Goal: Contribute content: Add original content to the website for others to see

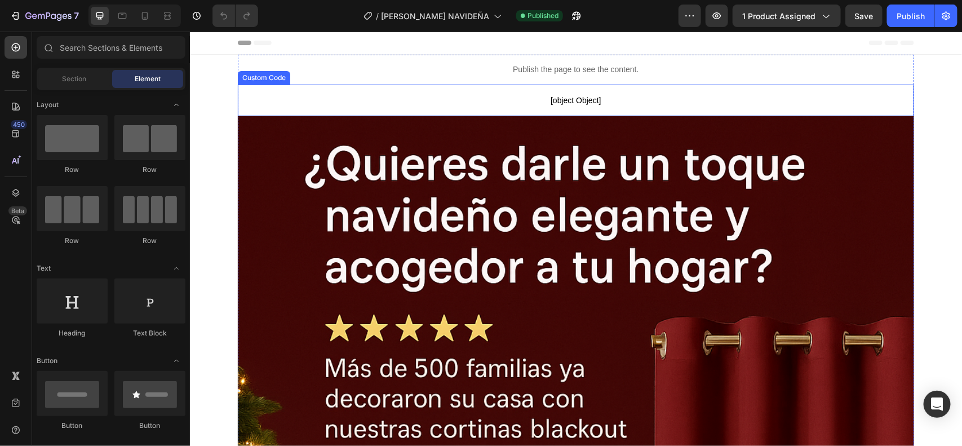
click at [423, 99] on span "[object Object]" at bounding box center [575, 100] width 676 height 14
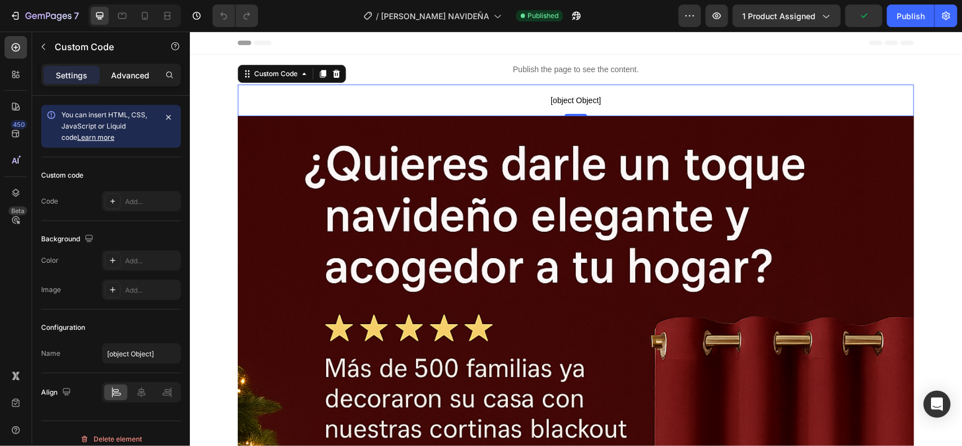
click at [129, 74] on p "Advanced" at bounding box center [130, 75] width 38 height 12
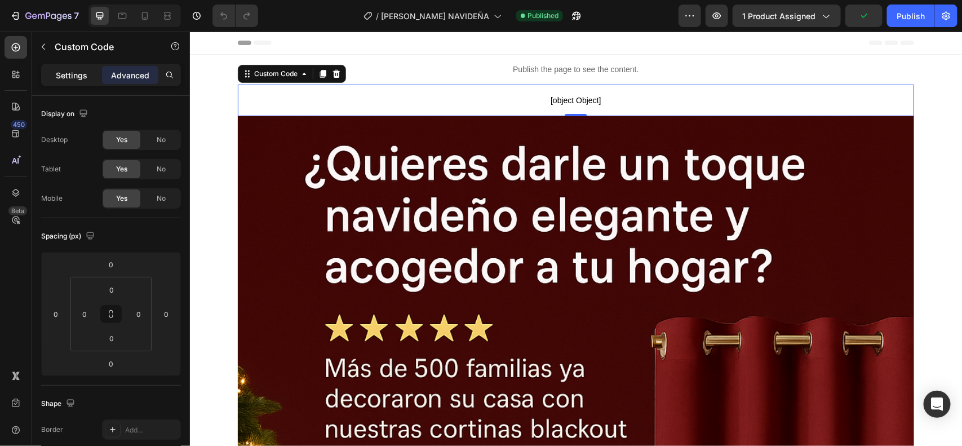
click at [81, 75] on p "Settings" at bounding box center [72, 75] width 32 height 12
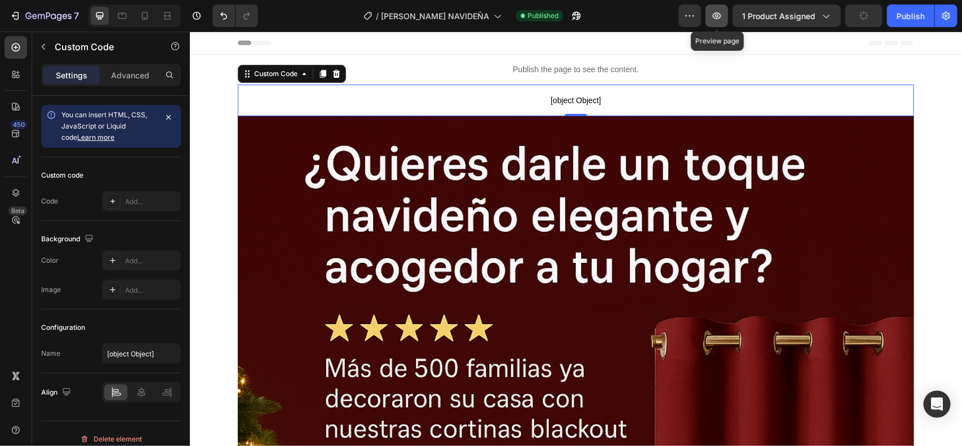
click at [716, 15] on icon "button" at bounding box center [716, 15] width 11 height 11
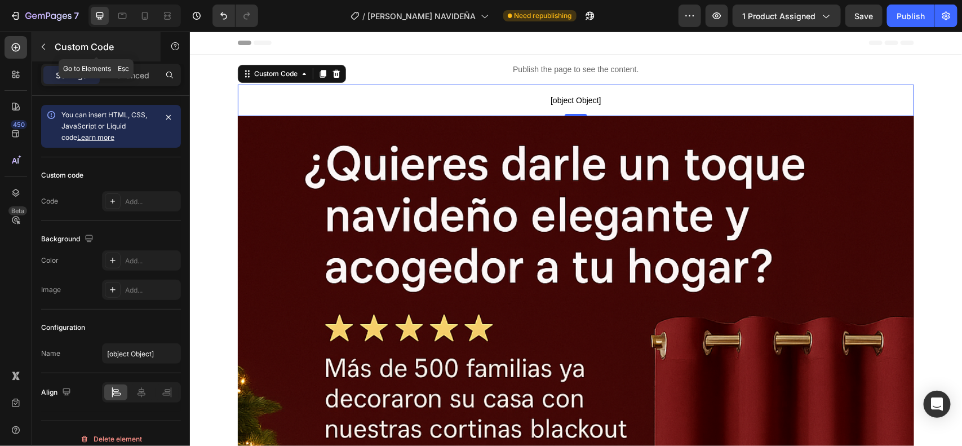
click at [41, 46] on icon "button" at bounding box center [43, 46] width 9 height 9
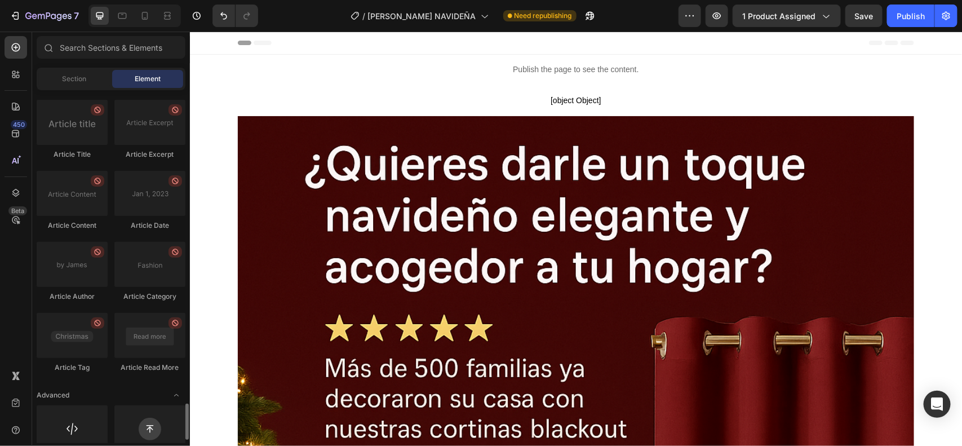
scroll to position [3062, 0]
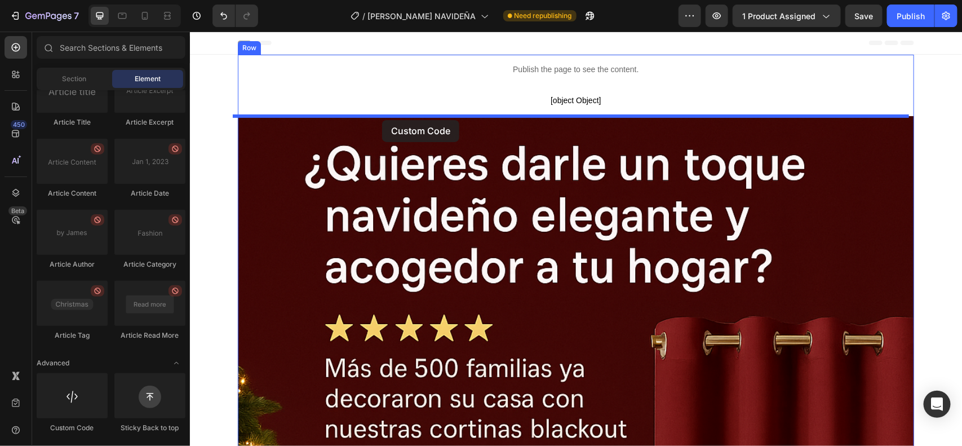
drag, startPoint x: 252, startPoint y: 441, endPoint x: 382, endPoint y: 120, distance: 346.5
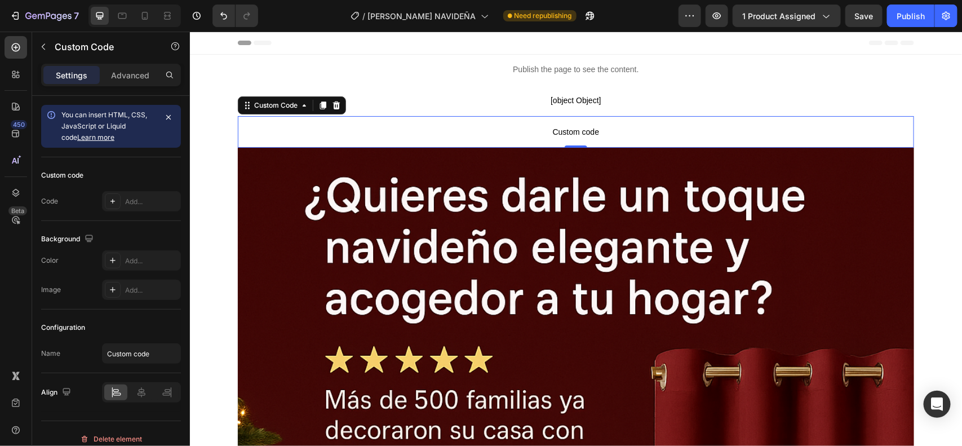
click at [378, 128] on span "Custom code" at bounding box center [575, 132] width 676 height 14
click at [299, 126] on span "Custom code" at bounding box center [575, 132] width 676 height 14
click at [167, 116] on icon "button" at bounding box center [168, 117] width 5 height 5
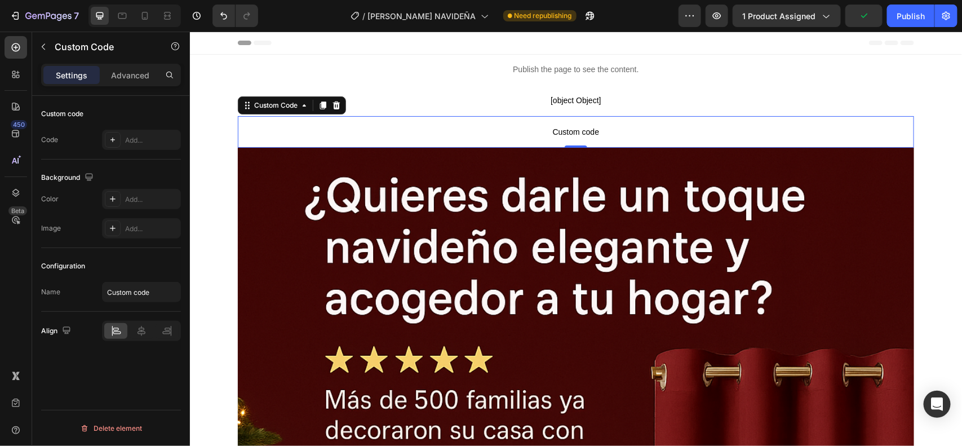
click at [134, 65] on div "Settings Advanced" at bounding box center [111, 75] width 140 height 23
click at [135, 79] on p "Advanced" at bounding box center [130, 75] width 38 height 12
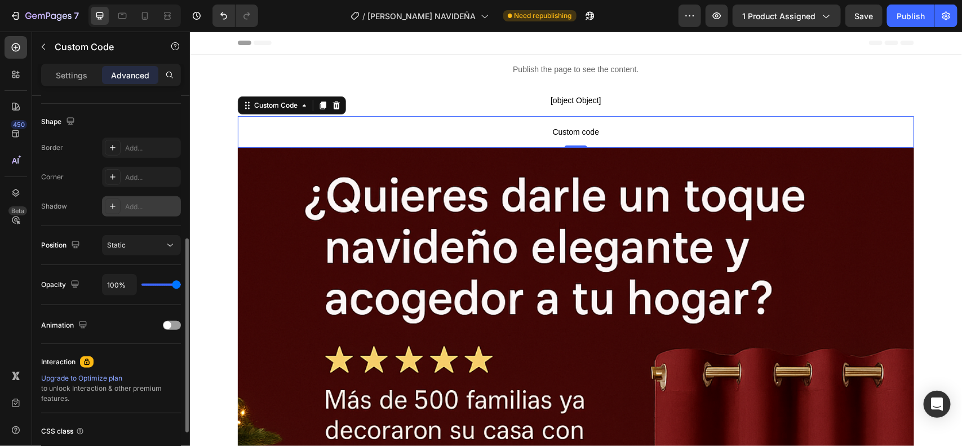
scroll to position [371, 0]
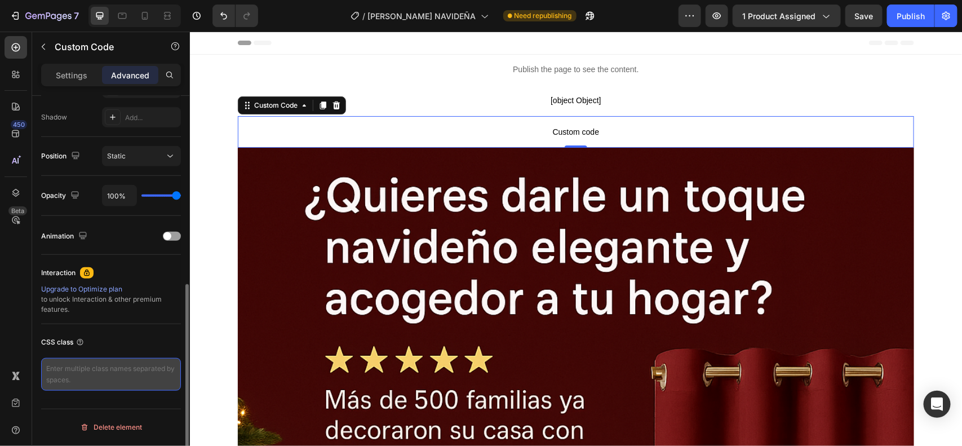
click at [90, 362] on textarea at bounding box center [111, 374] width 140 height 33
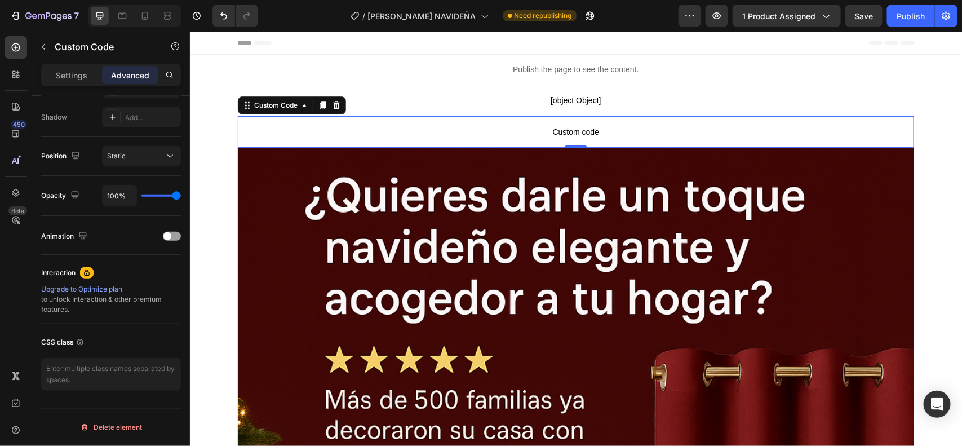
click at [495, 126] on span "Custom code" at bounding box center [575, 132] width 676 height 14
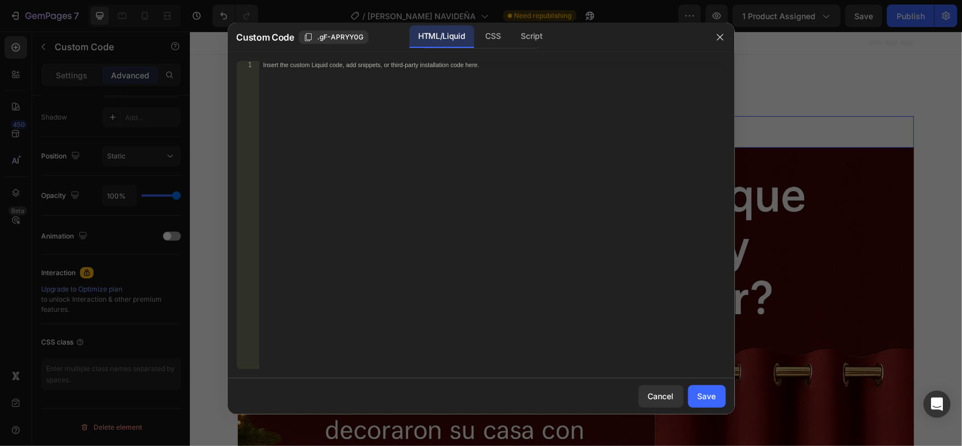
drag, startPoint x: 344, startPoint y: 79, endPoint x: 333, endPoint y: 76, distance: 11.6
click at [344, 78] on div "Insert the custom Liquid code, add snippets, or third-party installation code h…" at bounding box center [492, 223] width 467 height 324
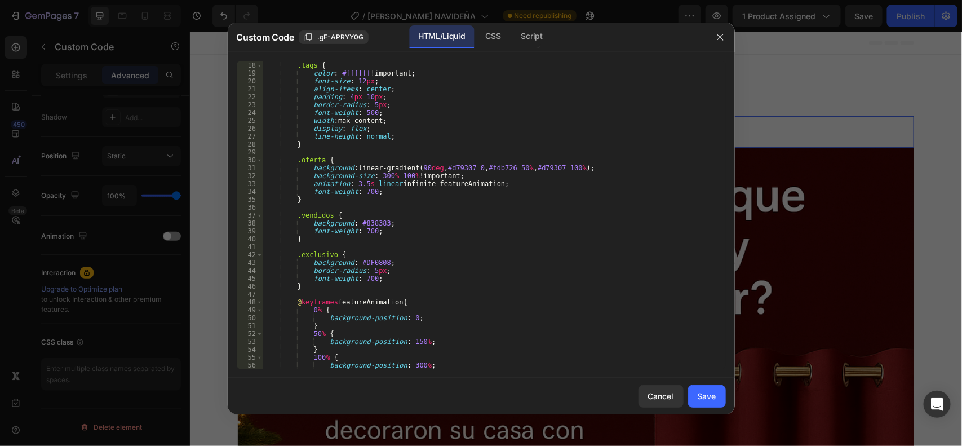
scroll to position [512, 0]
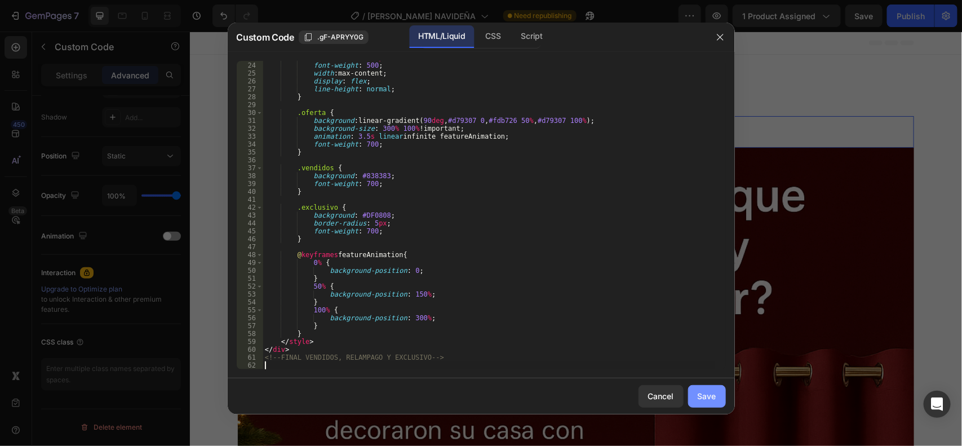
click at [719, 397] on button "Save" at bounding box center [707, 396] width 38 height 23
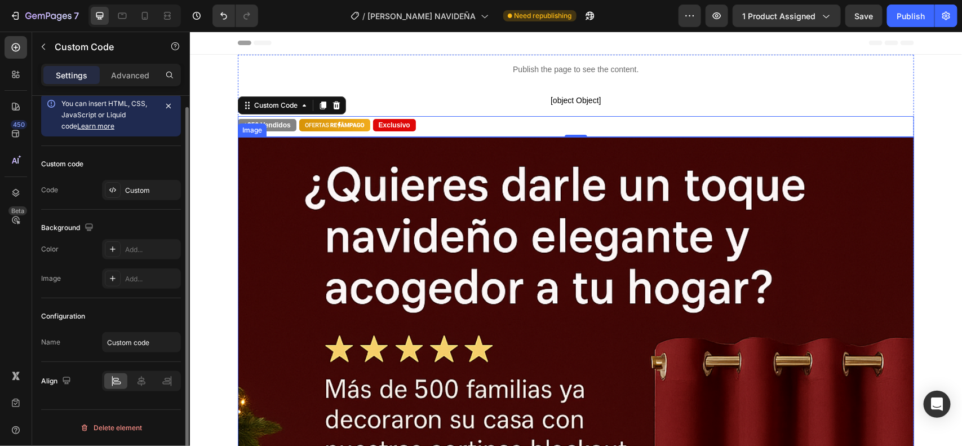
scroll to position [11, 0]
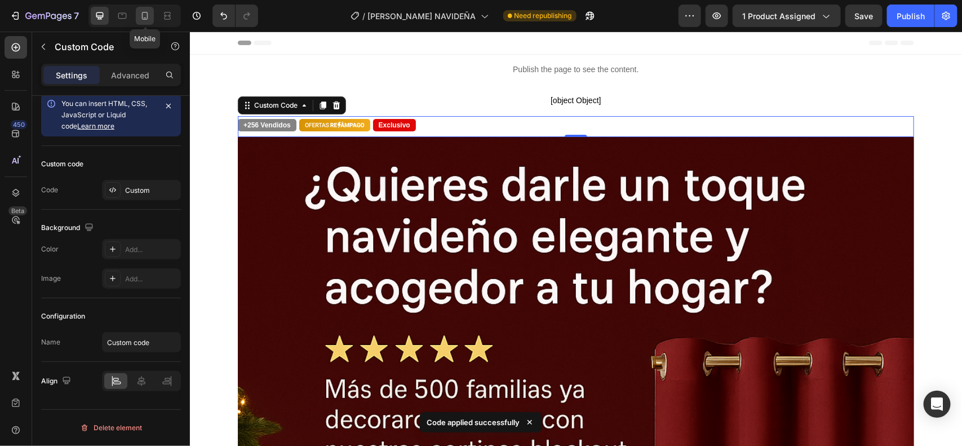
click at [140, 16] on icon at bounding box center [144, 15] width 11 height 11
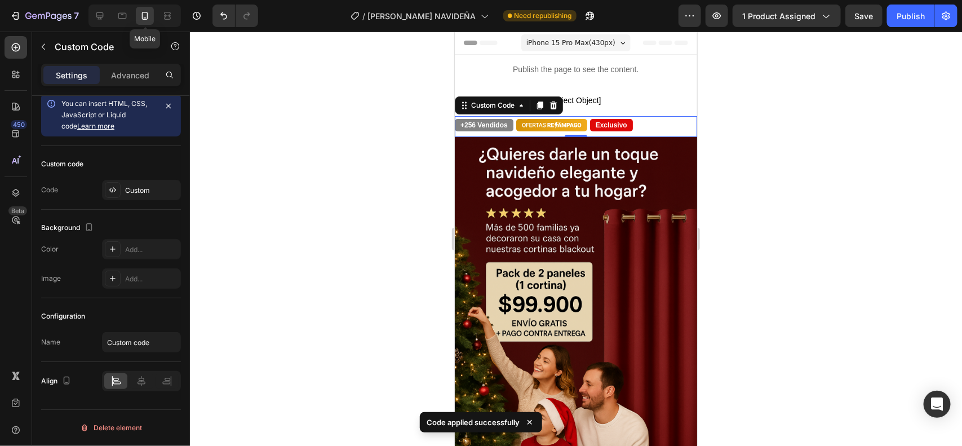
scroll to position [45, 0]
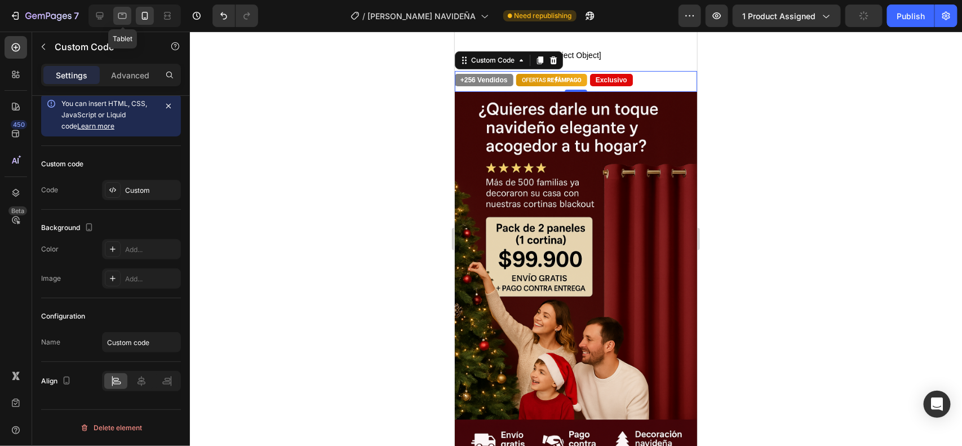
click at [121, 14] on icon at bounding box center [122, 15] width 11 height 11
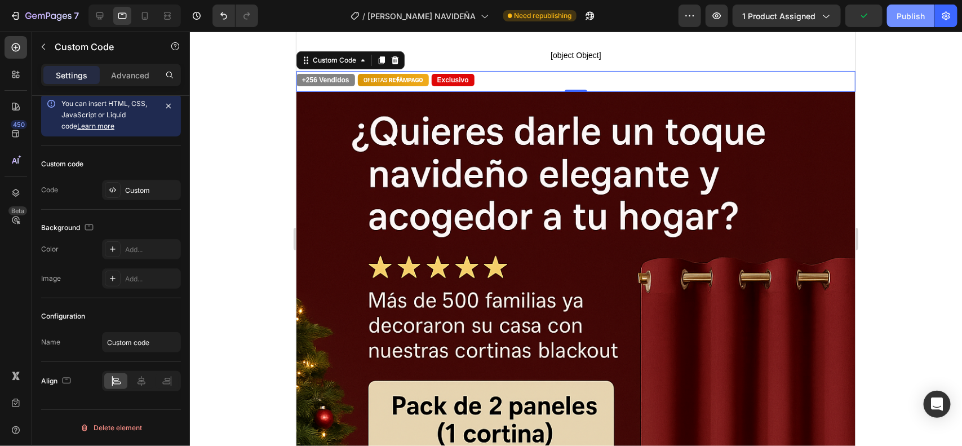
click at [919, 15] on div "Publish" at bounding box center [911, 16] width 28 height 12
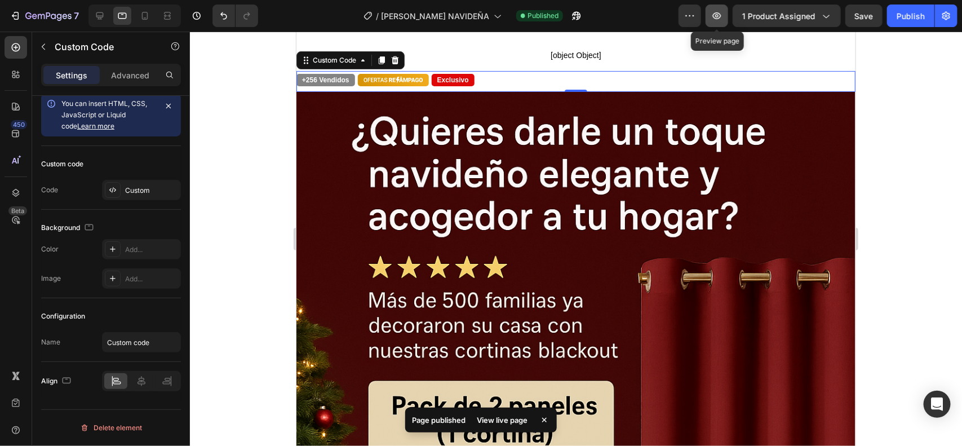
click at [723, 17] on icon "button" at bounding box center [716, 15] width 11 height 11
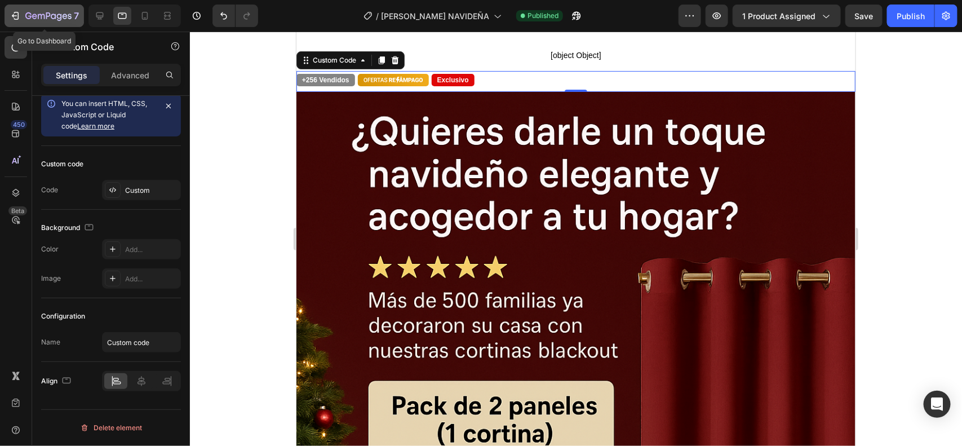
click at [31, 15] on icon "button" at bounding box center [48, 17] width 46 height 10
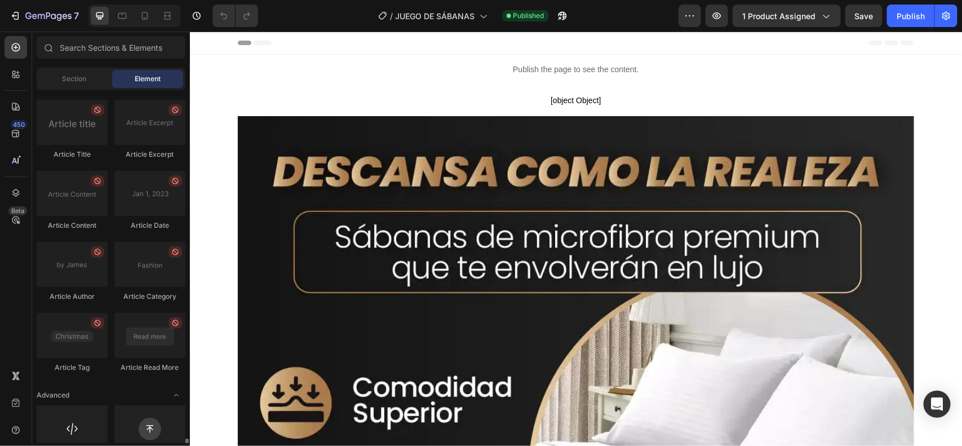
scroll to position [3062, 0]
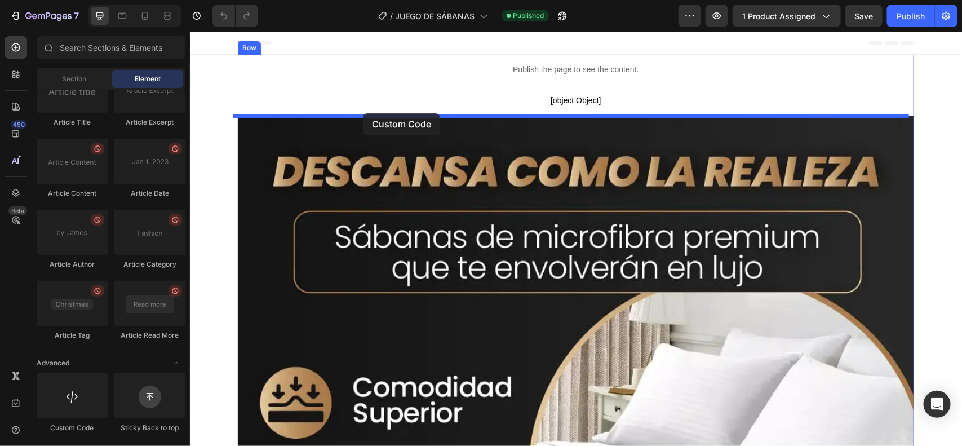
drag, startPoint x: 280, startPoint y: 435, endPoint x: 362, endPoint y: 113, distance: 332.2
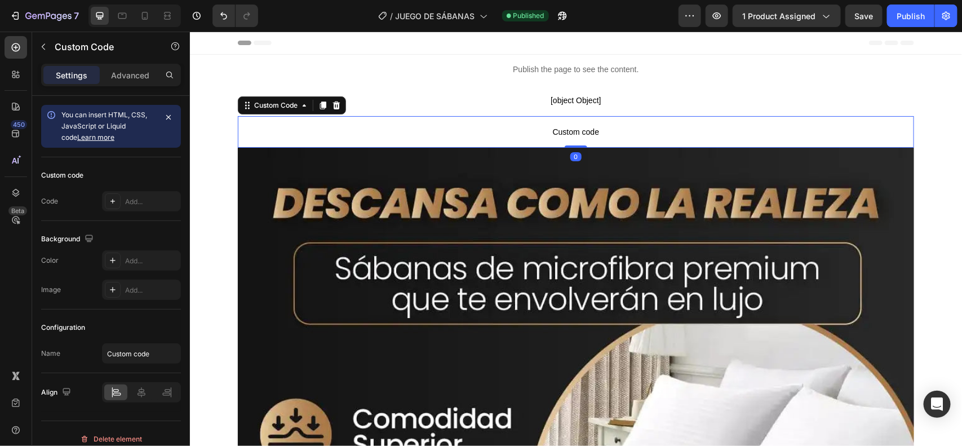
click at [326, 131] on span "Custom code" at bounding box center [575, 132] width 676 height 14
click at [350, 130] on span "Custom code" at bounding box center [575, 132] width 676 height 14
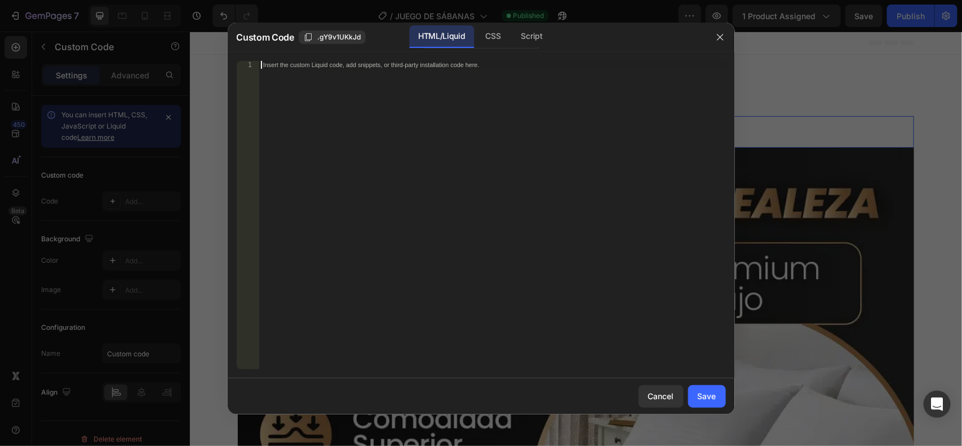
click at [366, 82] on div "Insert the custom Liquid code, add snippets, or third-party installation code h…" at bounding box center [492, 223] width 467 height 324
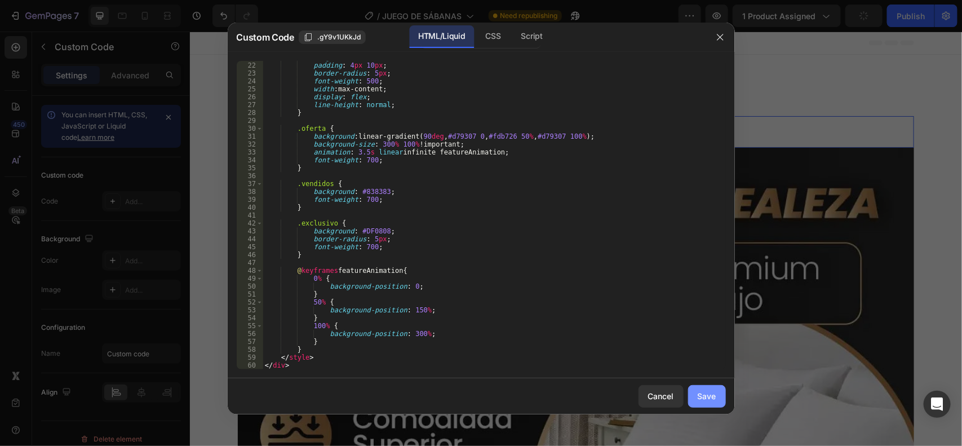
click at [722, 392] on button "Save" at bounding box center [707, 396] width 38 height 23
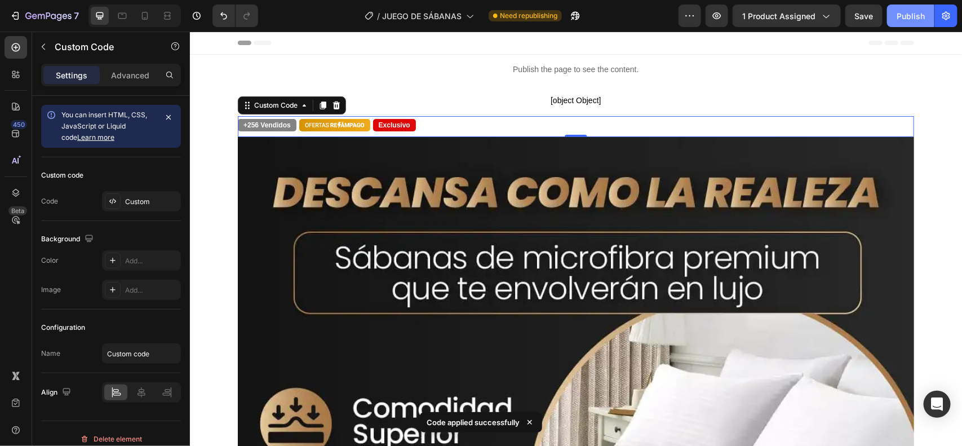
drag, startPoint x: 906, startPoint y: 19, endPoint x: 727, endPoint y: 28, distance: 180.1
click at [906, 19] on div "Publish" at bounding box center [911, 16] width 28 height 12
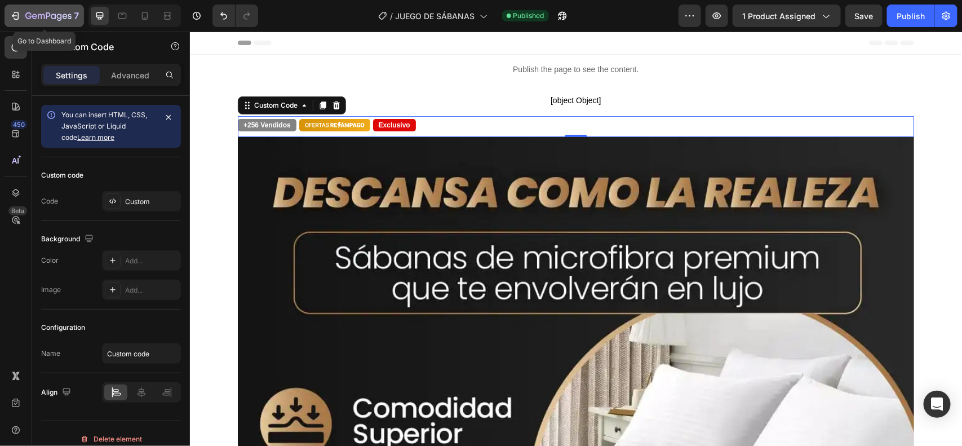
click at [55, 21] on icon "button" at bounding box center [48, 17] width 46 height 10
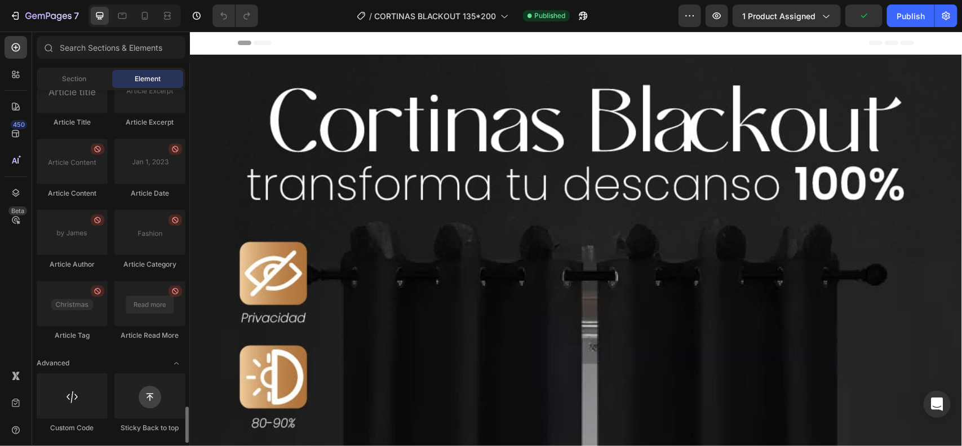
scroll to position [3062, 0]
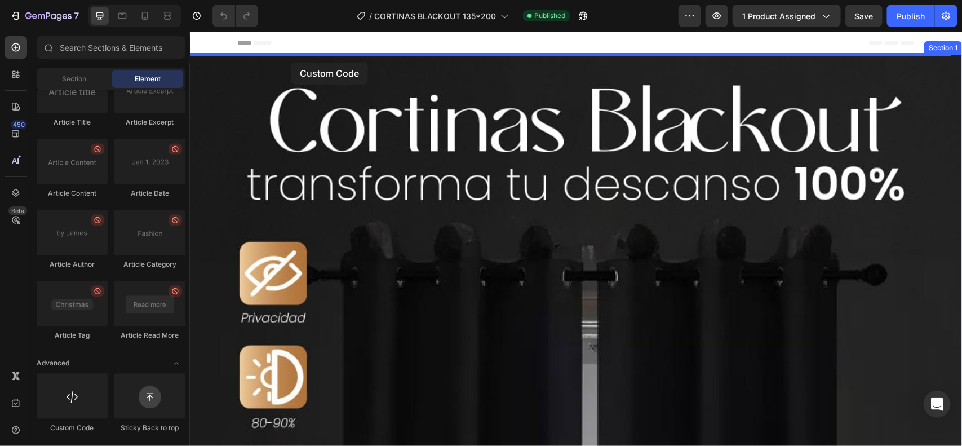
drag, startPoint x: 263, startPoint y: 415, endPoint x: 290, endPoint y: 62, distance: 354.5
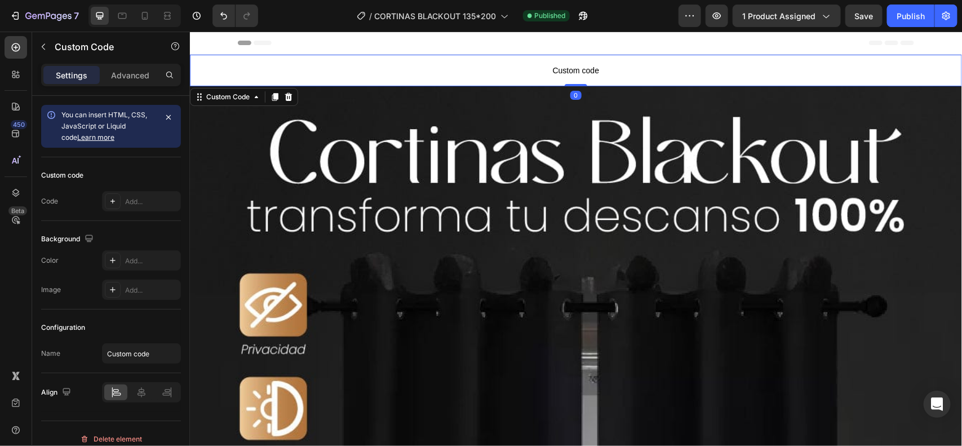
click at [362, 63] on span "Custom code" at bounding box center [575, 70] width 772 height 14
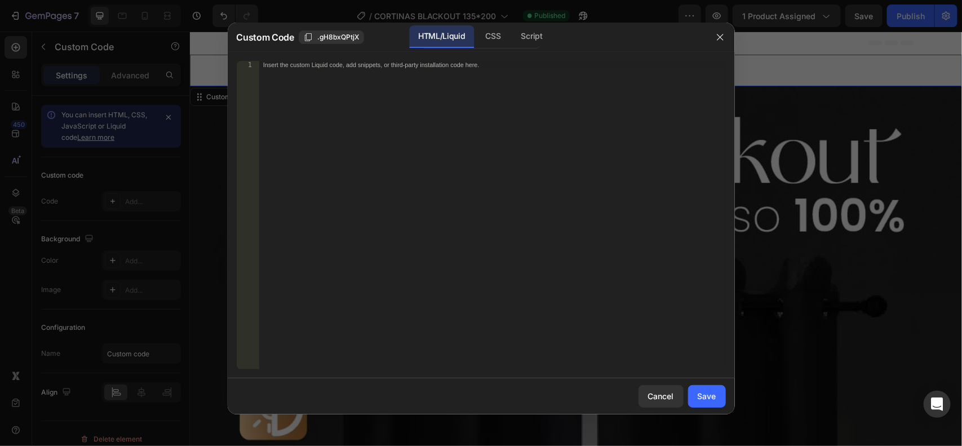
click at [315, 72] on div "Insert the custom Liquid code, add snippets, or third-party installation code h…" at bounding box center [492, 223] width 467 height 324
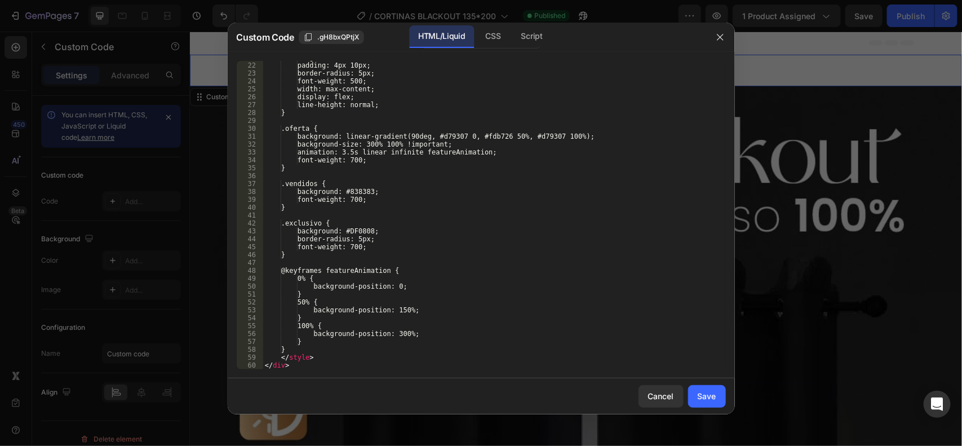
scroll to position [496, 0]
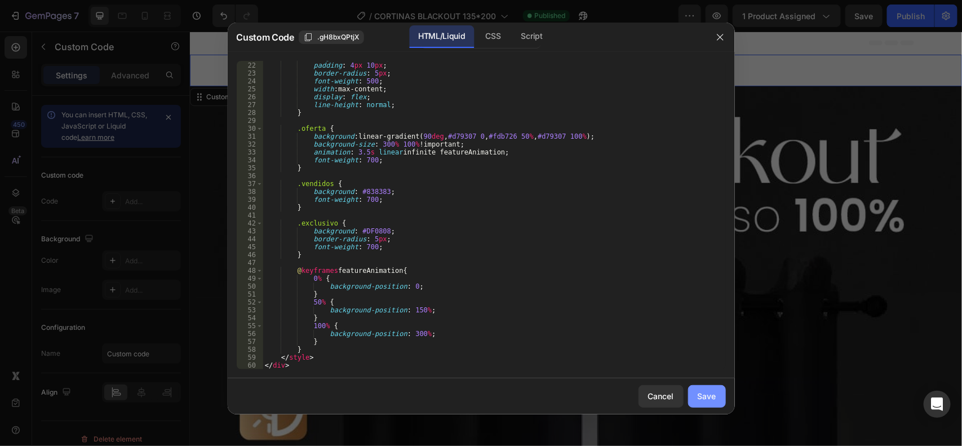
click at [712, 387] on button "Save" at bounding box center [707, 396] width 38 height 23
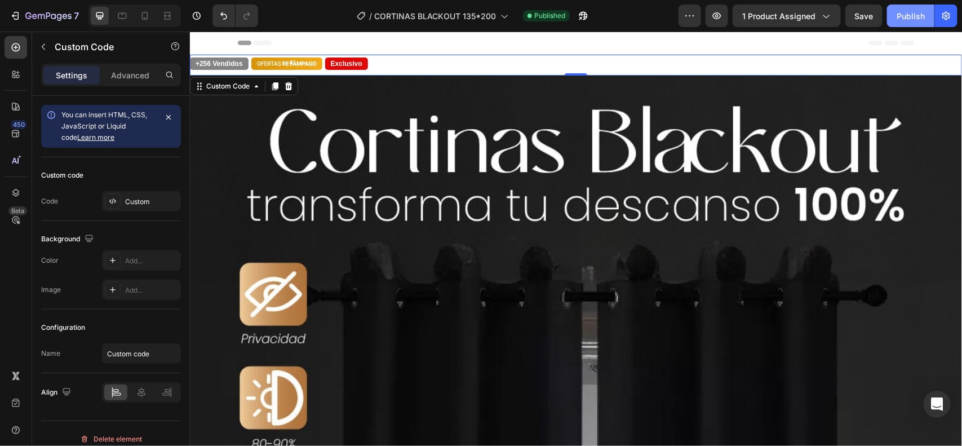
click at [909, 15] on div "Publish" at bounding box center [911, 16] width 28 height 12
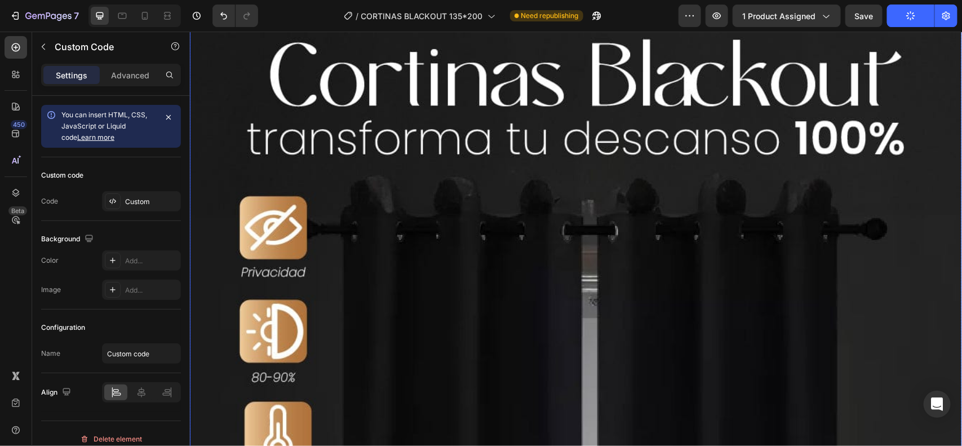
scroll to position [0, 0]
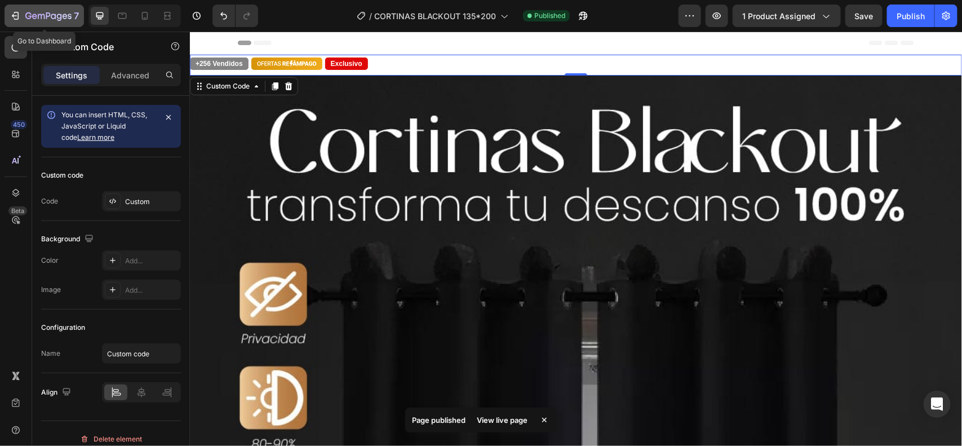
click at [48, 15] on icon "button" at bounding box center [48, 17] width 46 height 10
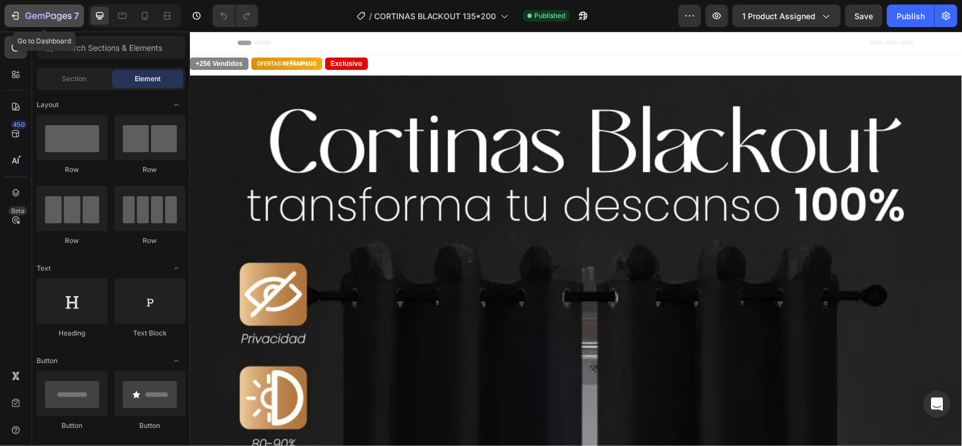
click at [37, 21] on div "7" at bounding box center [52, 16] width 54 height 14
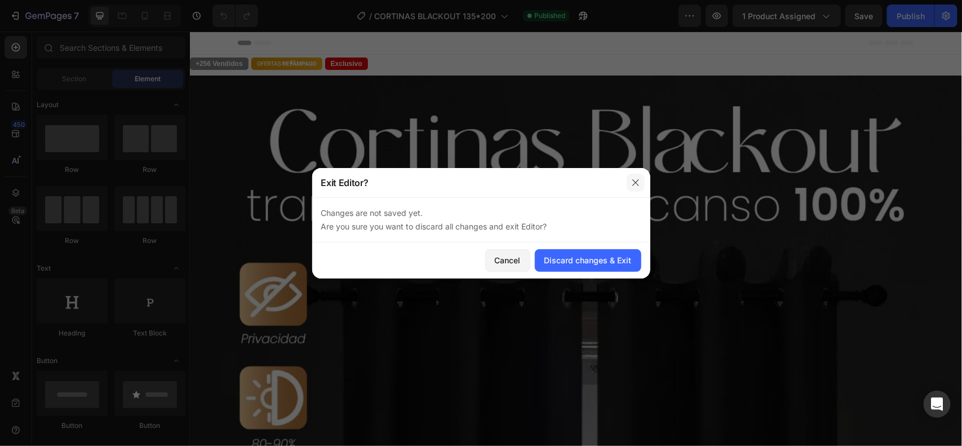
click at [640, 187] on icon "button" at bounding box center [635, 182] width 9 height 9
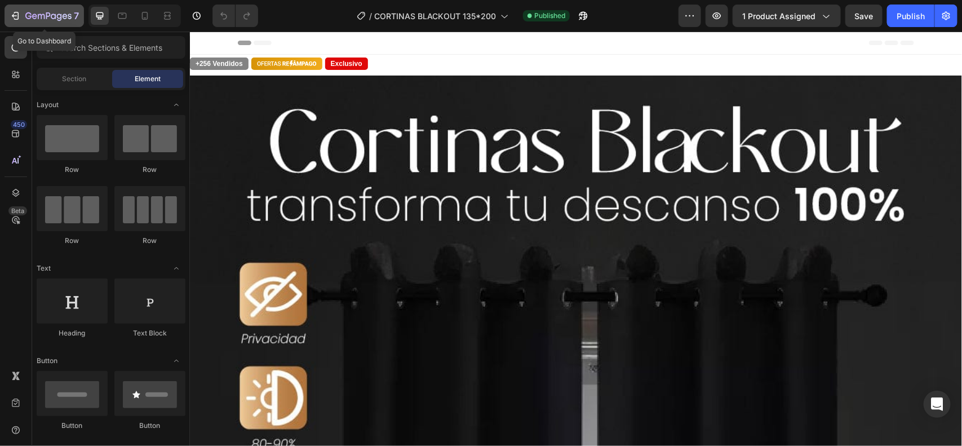
click at [51, 21] on icon "button" at bounding box center [48, 17] width 46 height 10
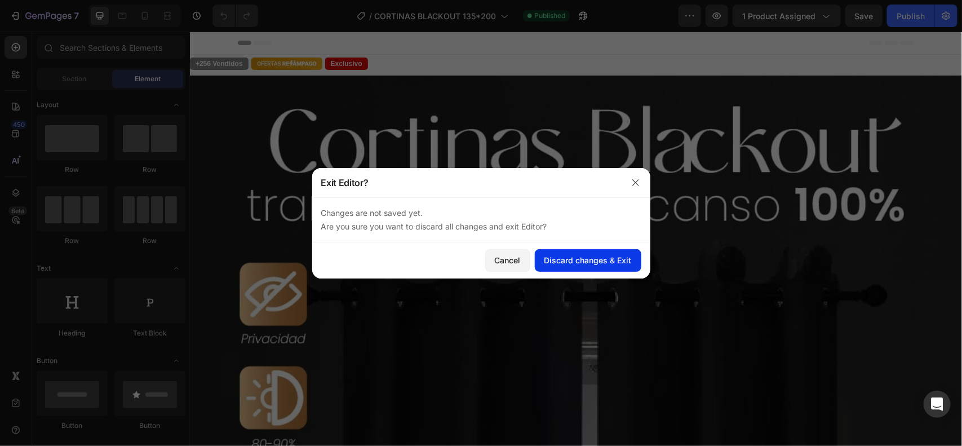
click at [579, 258] on div "Discard changes & Exit" at bounding box center [588, 260] width 87 height 12
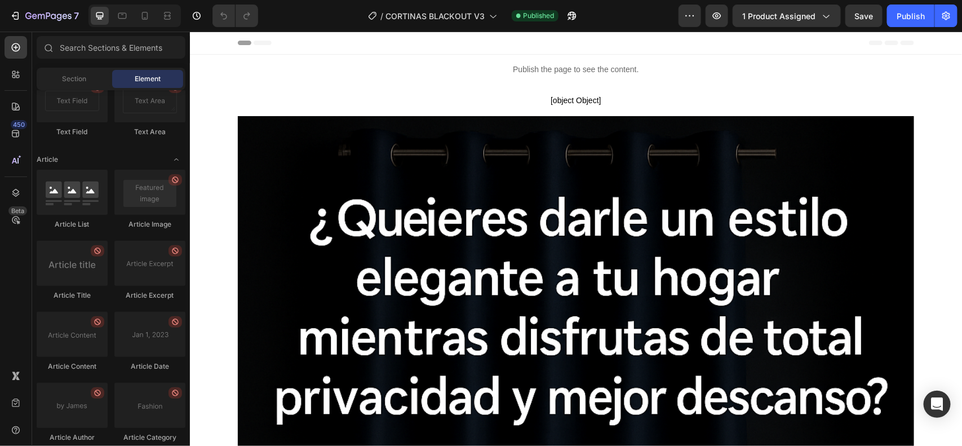
scroll to position [3062, 0]
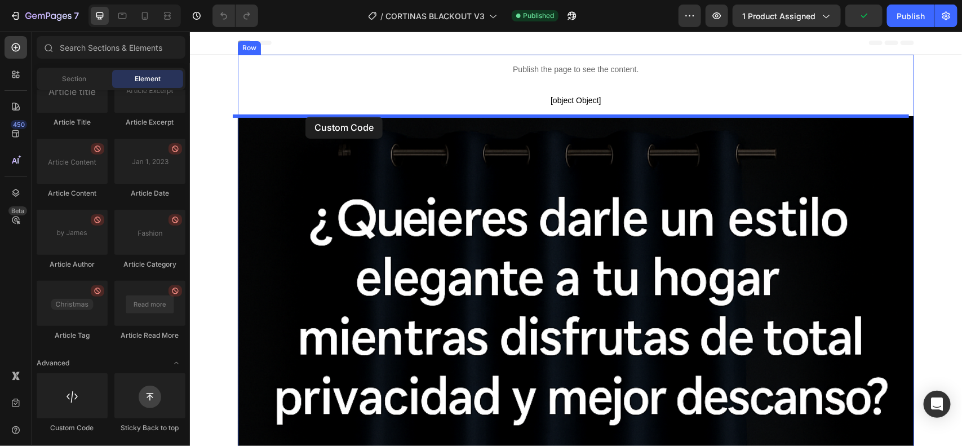
drag, startPoint x: 280, startPoint y: 417, endPoint x: 305, endPoint y: 116, distance: 302.0
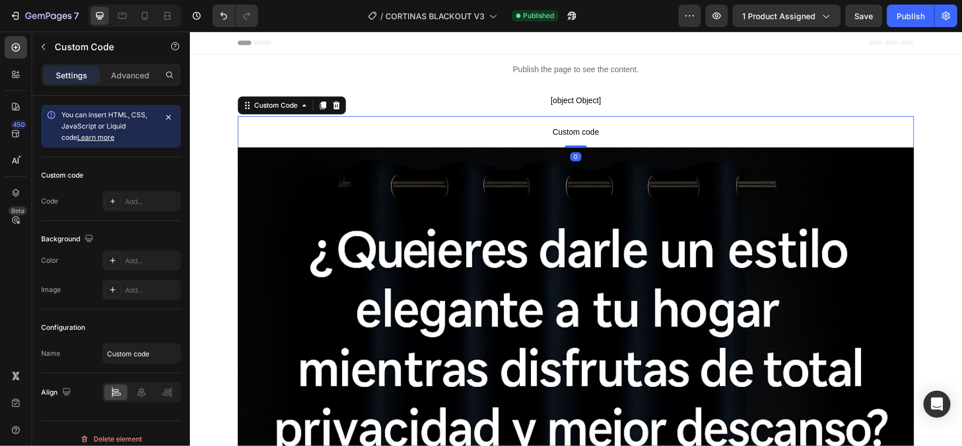
click at [427, 130] on span "Custom code" at bounding box center [575, 132] width 676 height 14
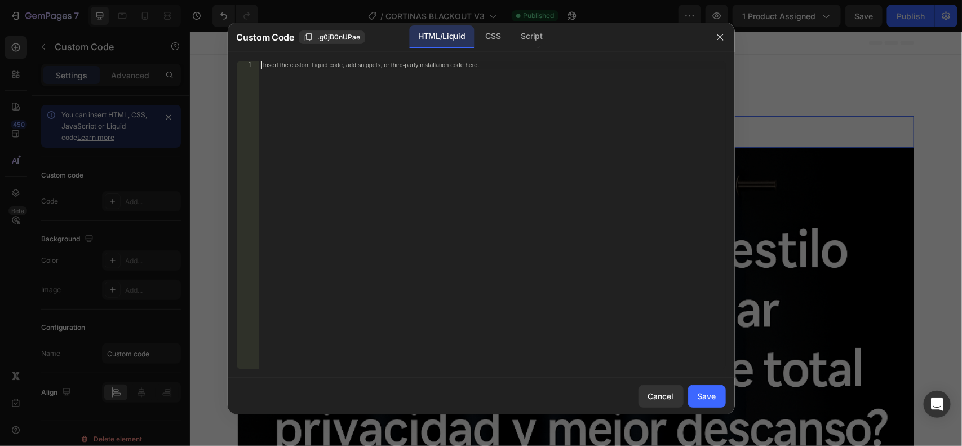
click at [338, 77] on div "Insert the custom Liquid code, add snippets, or third-party installation code h…" at bounding box center [492, 223] width 467 height 324
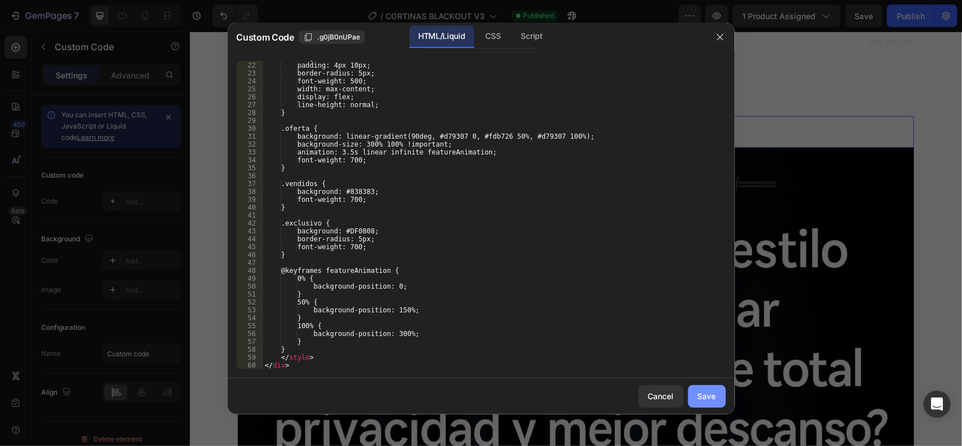
click at [700, 393] on div "Save" at bounding box center [707, 396] width 19 height 12
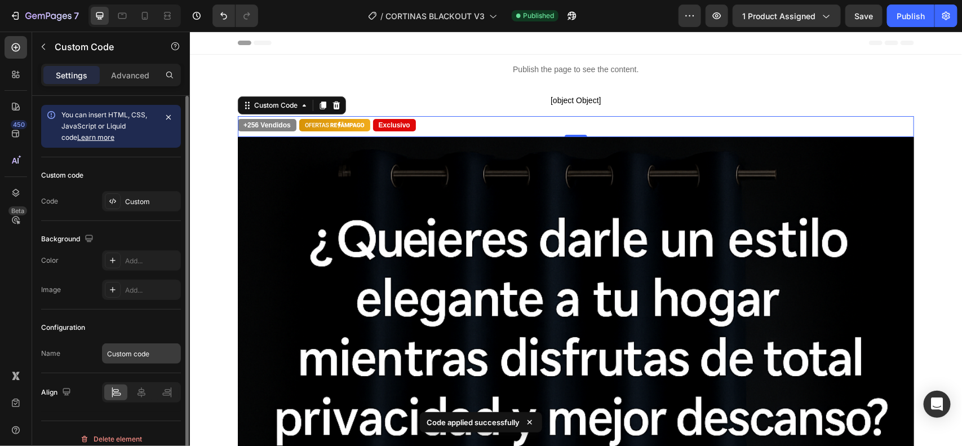
scroll to position [11, 0]
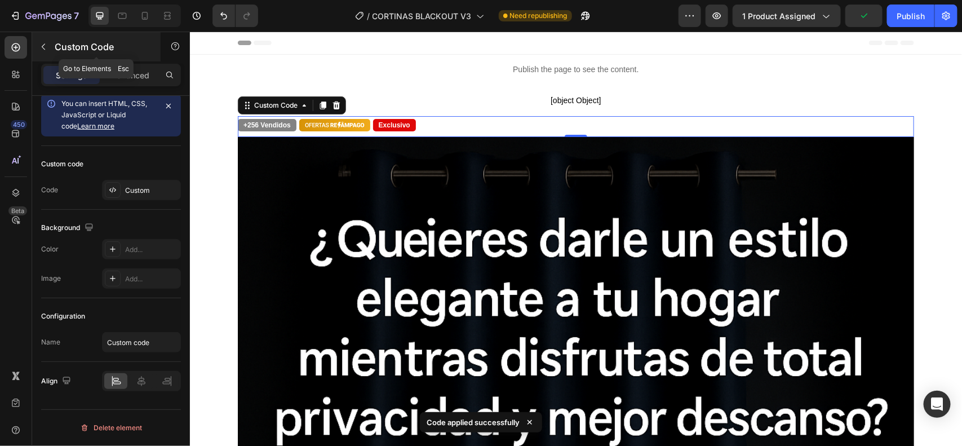
click at [45, 50] on icon "button" at bounding box center [43, 46] width 9 height 9
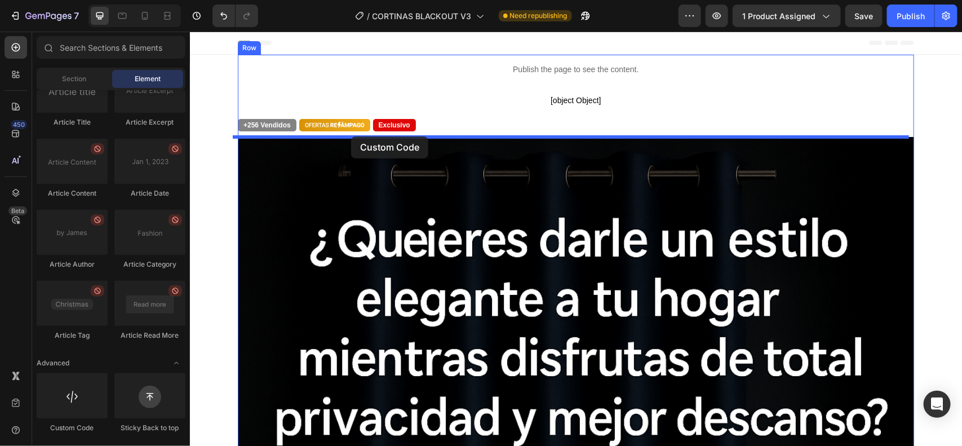
drag, startPoint x: 282, startPoint y: 447, endPoint x: 351, endPoint y: 136, distance: 318.6
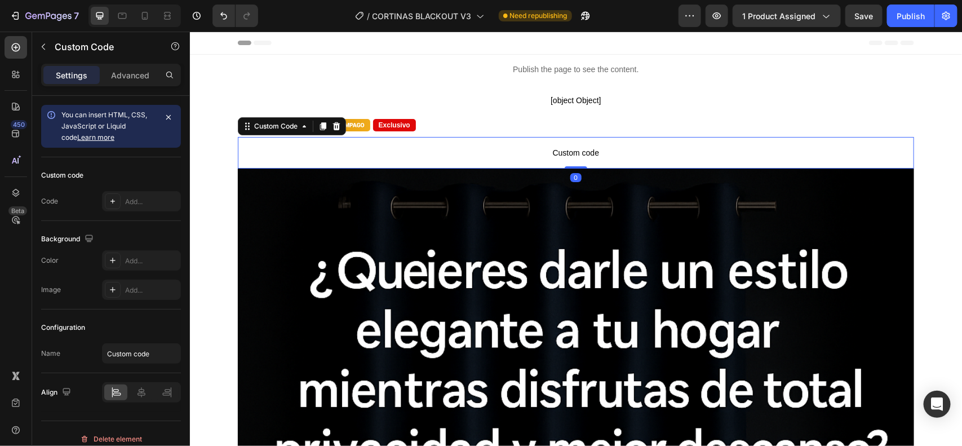
click at [387, 148] on span "Custom code" at bounding box center [575, 152] width 676 height 14
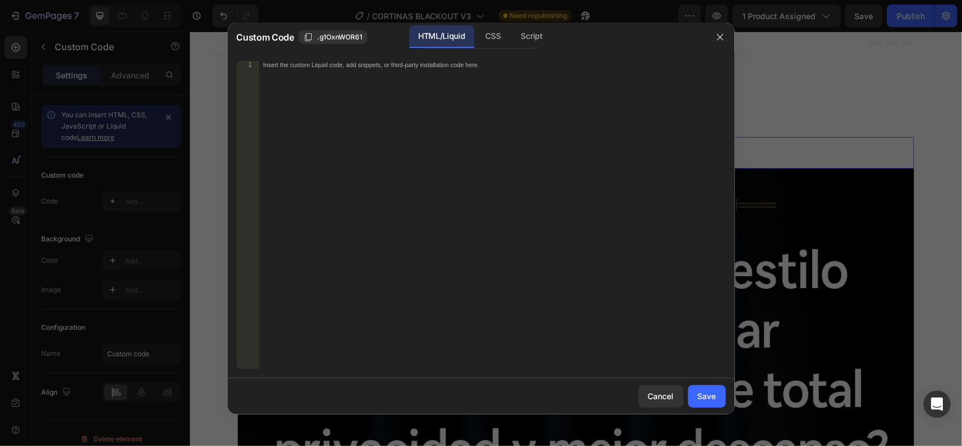
click at [306, 60] on div "1 Insert the custom Liquid code, add snippets, or third-party installation code…" at bounding box center [481, 215] width 507 height 326
click at [315, 69] on div "Insert the custom Liquid code, add snippets, or third-party installation code h…" at bounding box center [492, 223] width 467 height 324
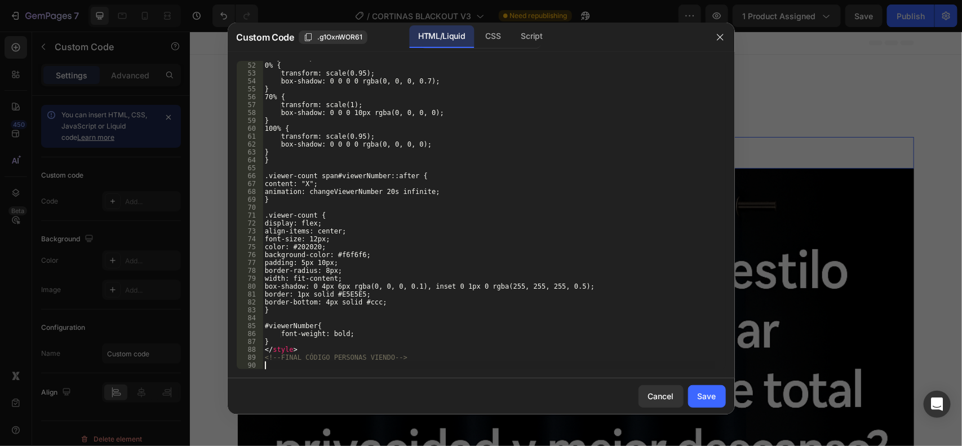
scroll to position [401, 0]
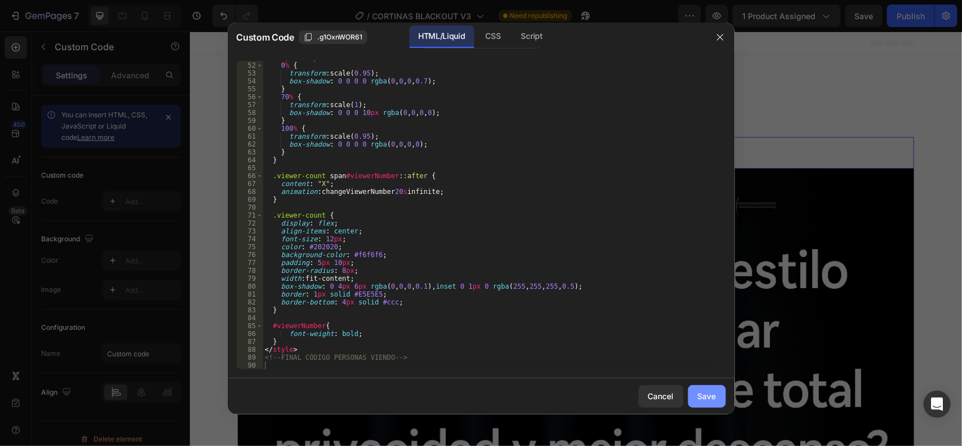
click at [702, 399] on div "Save" at bounding box center [707, 396] width 19 height 12
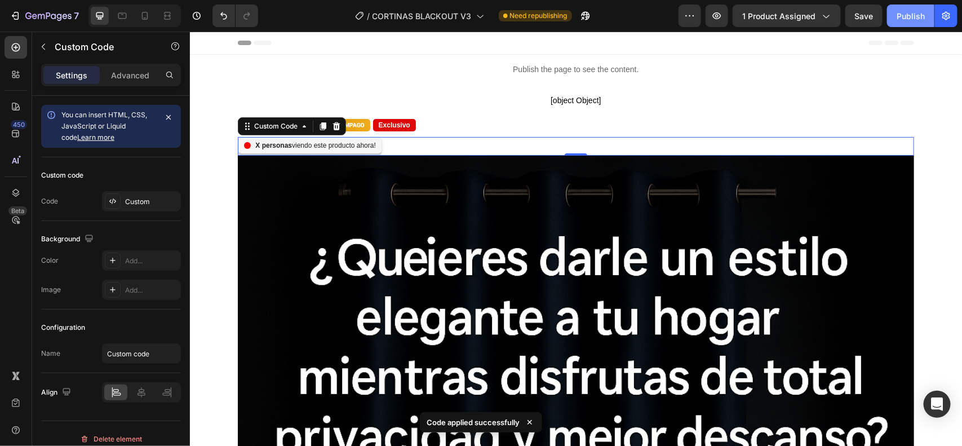
click at [917, 17] on div "Publish" at bounding box center [911, 16] width 28 height 12
